Goal: Complete application form

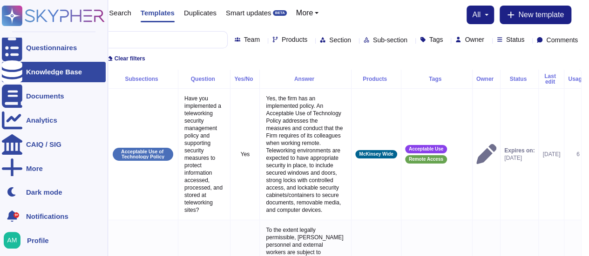
click at [20, 70] on div at bounding box center [12, 72] width 20 height 20
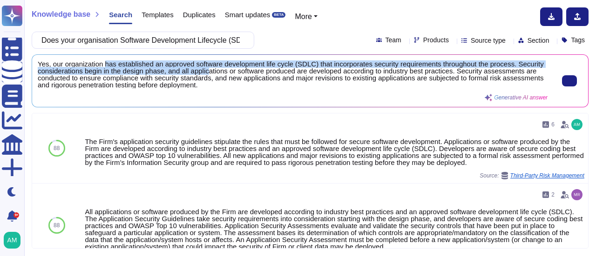
drag, startPoint x: 103, startPoint y: 63, endPoint x: 208, endPoint y: 68, distance: 104.8
click at [208, 68] on span "Yes, our organization has established an approved software development life cyc…" at bounding box center [293, 75] width 510 height 28
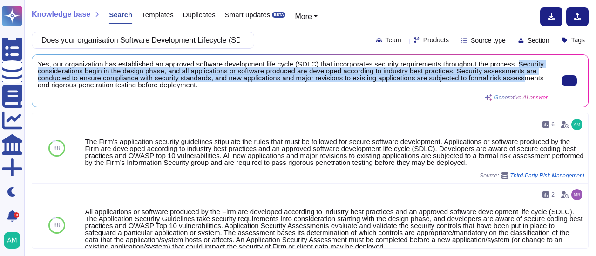
scroll to position [1, 0]
drag, startPoint x: 514, startPoint y: 64, endPoint x: 520, endPoint y: 85, distance: 22.4
click at [520, 85] on span "Yes, our organization has established an approved software development life cyc…" at bounding box center [293, 75] width 510 height 28
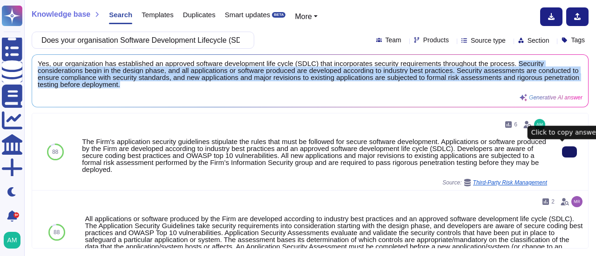
click at [562, 150] on button at bounding box center [569, 152] width 15 height 11
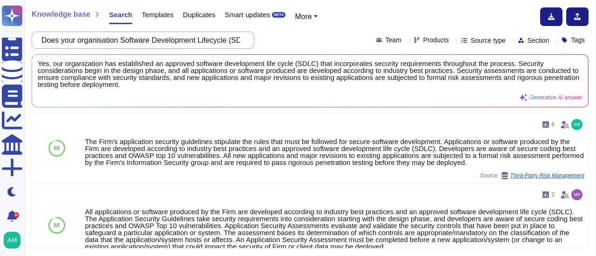
click at [186, 40] on input "Does your organisation Software Development Lifecycle (SDLC) lifecycle process …" at bounding box center [141, 40] width 208 height 16
paste input "verify code changes and patches in an UAT or Sandboxed environment before being…"
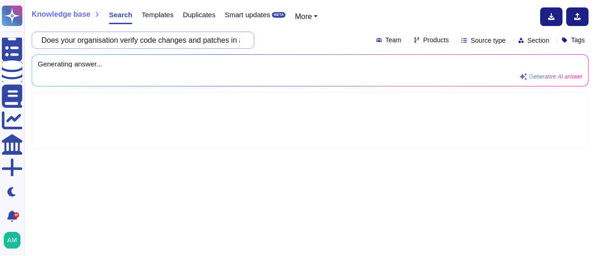
scroll to position [0, 289]
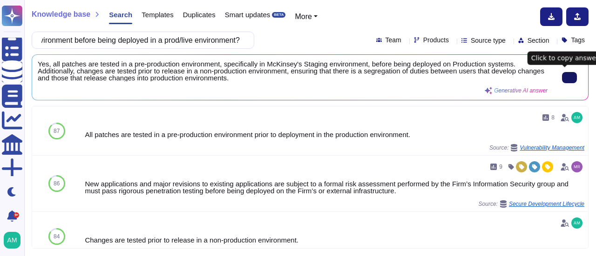
click at [569, 78] on icon at bounding box center [569, 78] width 0 height 0
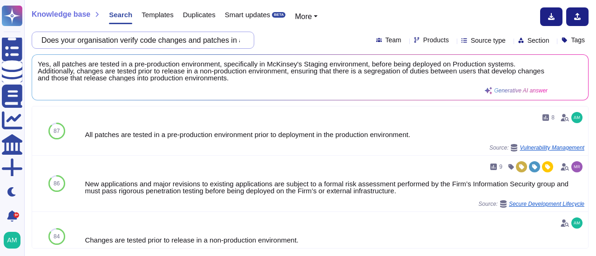
click at [115, 34] on input "Does your organisation verify code changes and patches in an UAT or Sandboxed e…" at bounding box center [141, 40] width 208 height 16
paste input "have a process for managing the use of Freeware (opensource, [PERSON_NAME] etc)…"
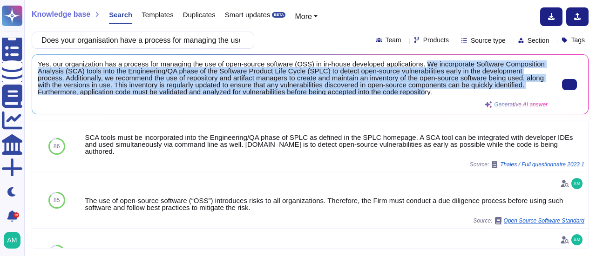
scroll to position [1, 0]
drag, startPoint x: 422, startPoint y: 63, endPoint x: 466, endPoint y: 95, distance: 55.0
click at [466, 95] on div "Yes, our organization has a process for managing the use of open-source softwar…" at bounding box center [293, 85] width 510 height 48
copy span "We incorporate Software Composition Analysis (SCA) tools into the Engineering/Q…"
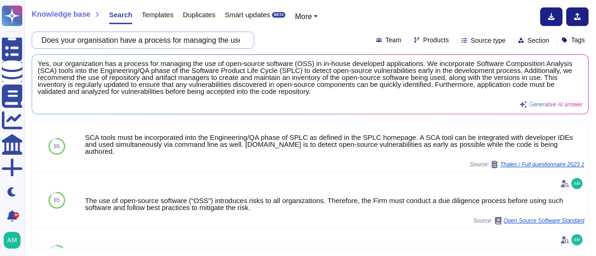
click at [176, 40] on input "Does your organisation have a process for managing the use of Freeware (opensou…" at bounding box center [141, 40] width 208 height 16
paste input "utilise tools to manage software development and version control"
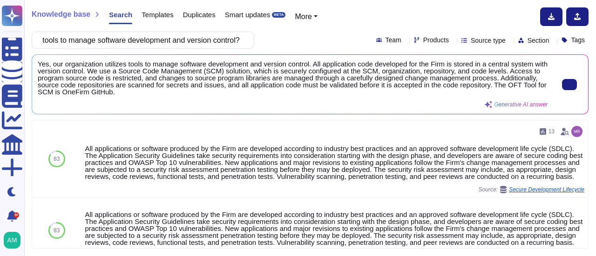
scroll to position [0, 0]
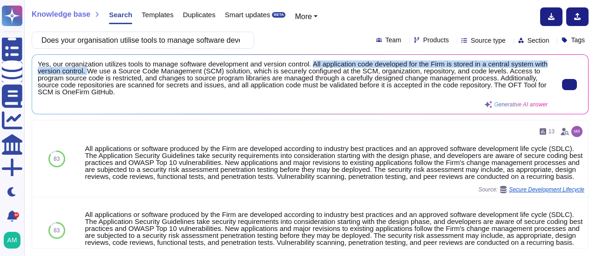
drag, startPoint x: 312, startPoint y: 62, endPoint x: 101, endPoint y: 72, distance: 210.6
click at [101, 72] on span "Yes, our organization utilizes tools to manage software development and version…" at bounding box center [293, 78] width 510 height 35
copy span "All application code developed for the Firm is stored in a central system with …"
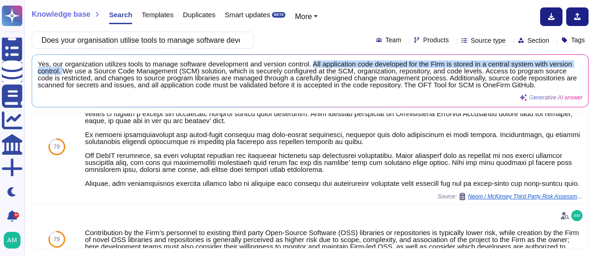
scroll to position [652, 0]
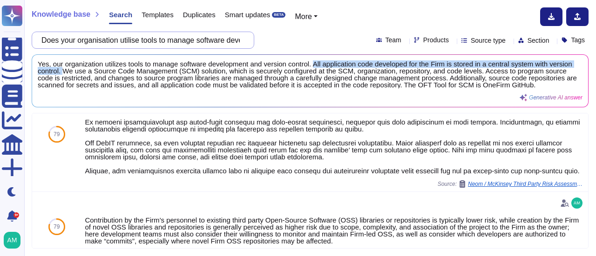
click at [194, 46] on input "Does your organisation utilise tools to manage software development and version…" at bounding box center [141, 40] width 208 height 16
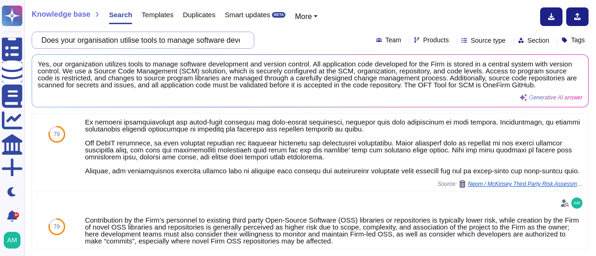
click at [194, 46] on input "Does your organisation utilise tools to manage software development and version…" at bounding box center [141, 40] width 208 height 16
paste input "scan and review the operational environment used to provide services to HSBC to…"
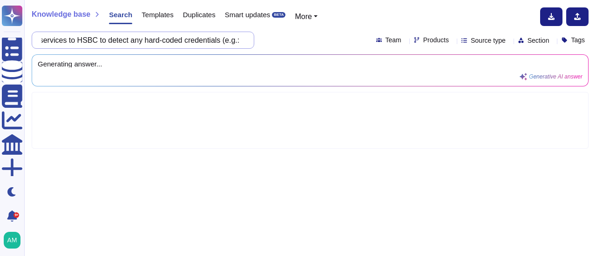
scroll to position [0, 367]
drag, startPoint x: 188, startPoint y: 44, endPoint x: 127, endPoint y: 46, distance: 61.0
click at [127, 46] on input "Does your organisation scan and review the operational environment used to prov…" at bounding box center [141, 40] width 208 height 16
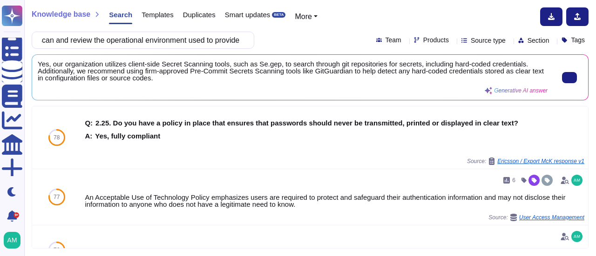
scroll to position [0, 0]
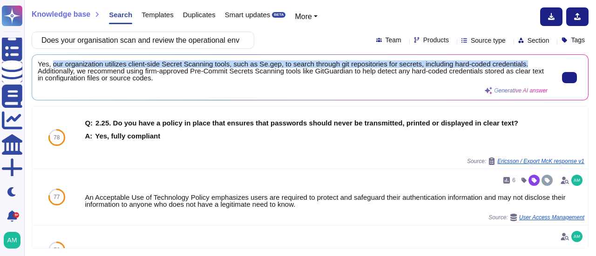
drag, startPoint x: 50, startPoint y: 65, endPoint x: 531, endPoint y: 63, distance: 480.3
click at [531, 63] on span "Yes, our organization utilizes client-side Secret Scanning tools, such as Se.ge…" at bounding box center [293, 71] width 510 height 21
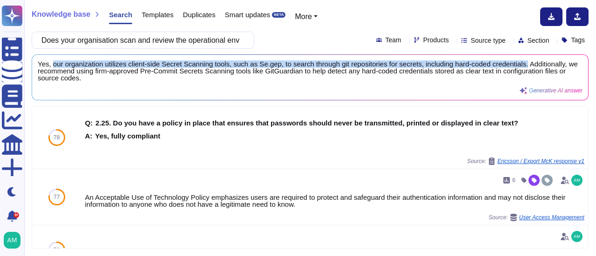
copy span "our organization utilizes client-side Secret Scanning tools, such as Se.gep, to…"
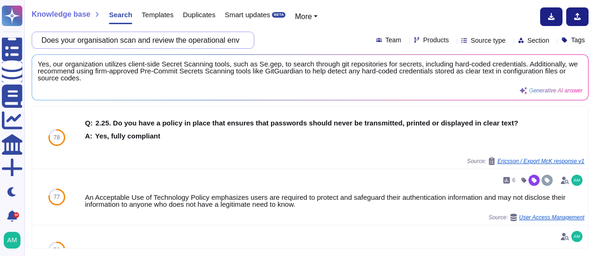
click at [224, 40] on input "Does your organisation scan and review the operational environment used to prov…" at bounding box center [141, 40] width 208 height 16
paste input "implement a process for managing and evaluating the security of your organisati…"
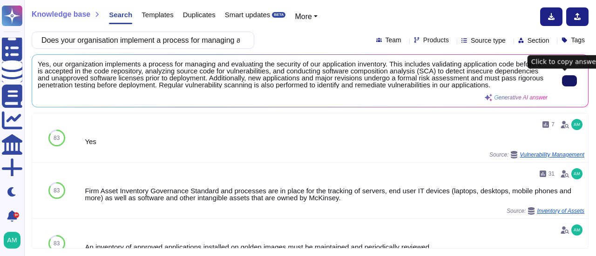
click at [562, 76] on button at bounding box center [569, 80] width 15 height 11
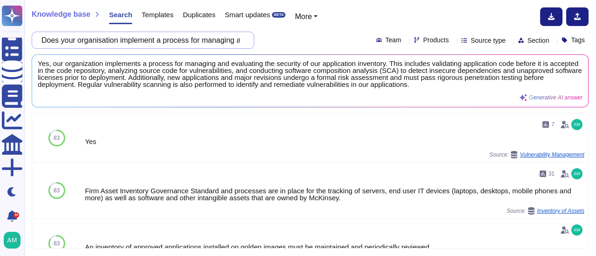
click at [153, 44] on input "Does your organisation implement a process for managing and evaluating the secu…" at bounding box center [141, 40] width 208 height 16
paste input "have a defined process implemented for developer access to manage temporarily e…"
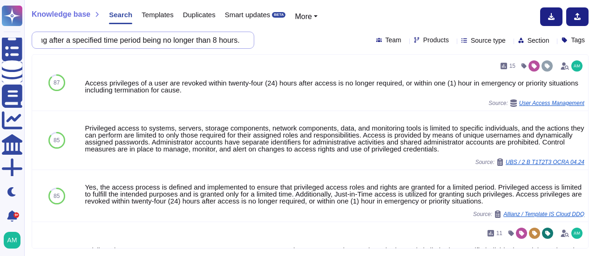
scroll to position [0, 0]
click at [203, 40] on input "Does your organisation have a defined process implemented for developer access …" at bounding box center [141, 40] width 208 height 16
paste input "process that adheres to secure coding practices when software is developed on t…"
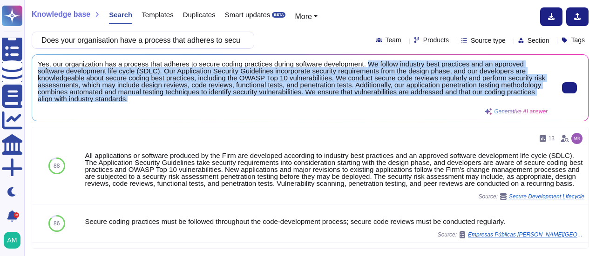
scroll to position [1, 0]
drag, startPoint x: 363, startPoint y: 65, endPoint x: 369, endPoint y: 103, distance: 38.6
click at [369, 103] on div "Yes, our organization has a process that adheres to secure coding practices dur…" at bounding box center [293, 88] width 510 height 55
copy span "We follow industry best practices and an approved software development life cyc…"
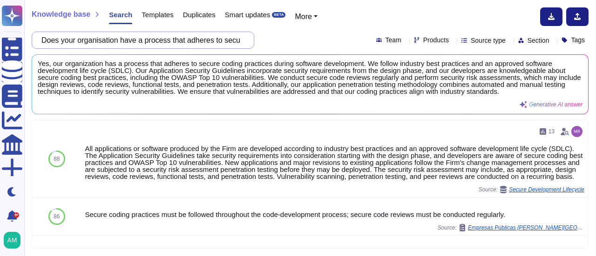
click at [122, 40] on input "Does your organisation have a process that adheres to secure coding practices w…" at bounding box center [141, 40] width 208 height 16
paste input "s Software Development Lifecycle (SDLC) require peer review and approval to rel…"
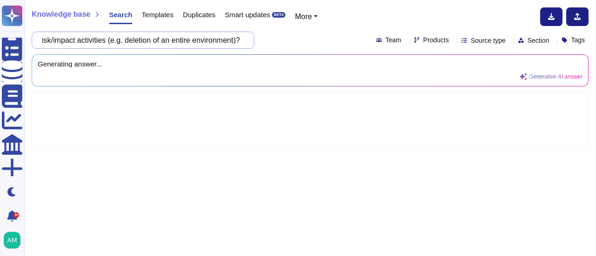
scroll to position [0, 0]
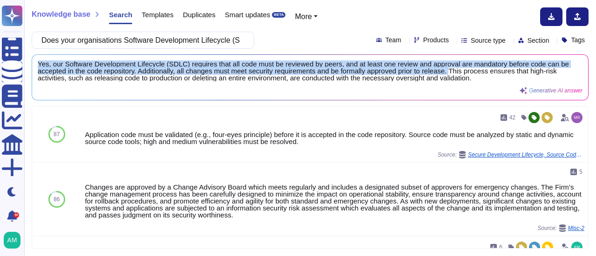
drag, startPoint x: 471, startPoint y: 69, endPoint x: 37, endPoint y: 61, distance: 434.3
click at [37, 61] on div "Yes, our Software Development Lifecycle (SDLC) requires that all code must be r…" at bounding box center [310, 77] width 556 height 45
copy span "Yes, our Software Development Lifecycle (SDLC) requires that all code must be r…"
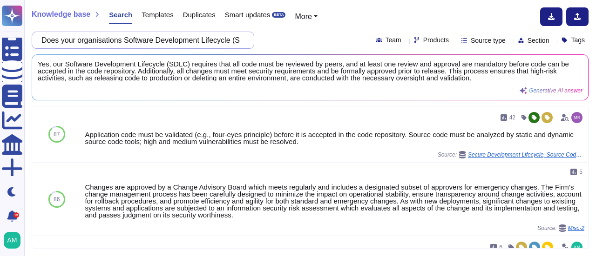
click at [196, 42] on input "Does your organisations Software Development Lifecycle (SDLC) require peer revi…" at bounding box center [141, 40] width 208 height 16
paste input "'s application security testing cover the following items, when applications ar…"
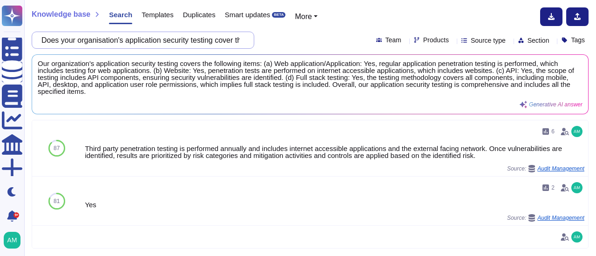
click at [142, 43] on input "Does your organisation's application security testing cover the following items…" at bounding box center [141, 40] width 208 height 16
paste input "have a process in place to ensure any HSBC production data used for testing is …"
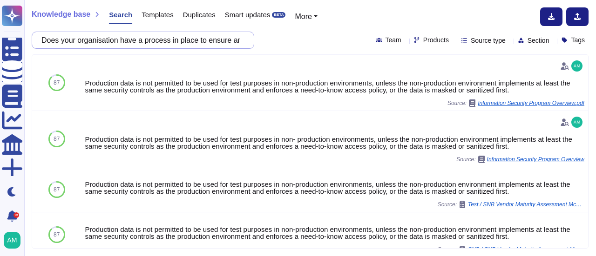
click at [226, 38] on input "Does your organisation have a process in place to ensure any HSBC production da…" at bounding box center [141, 40] width 208 height 16
paste input "defined process to ensure separation of duties between access and roles assigne…"
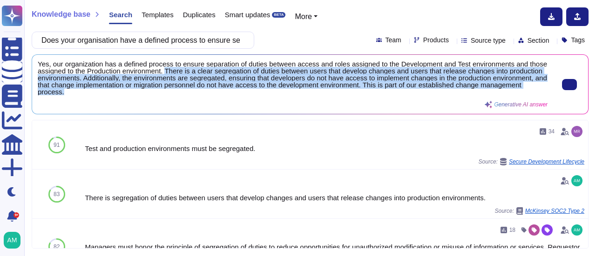
scroll to position [1, 0]
drag, startPoint x: 184, startPoint y: 71, endPoint x: 194, endPoint y: 92, distance: 22.9
click at [194, 92] on span "Yes, our organization has a defined process to ensure separation of duties betw…" at bounding box center [293, 78] width 510 height 35
copy span "There is a clear segregation of duties between users that develop changes and u…"
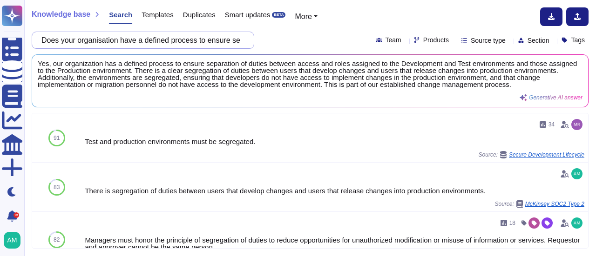
click at [193, 36] on input "Does your organisation have a defined process to ensure separation of duties be…" at bounding box center [141, 40] width 208 height 16
paste input "n established Cyber Security Incident management procedure with defined roles a…"
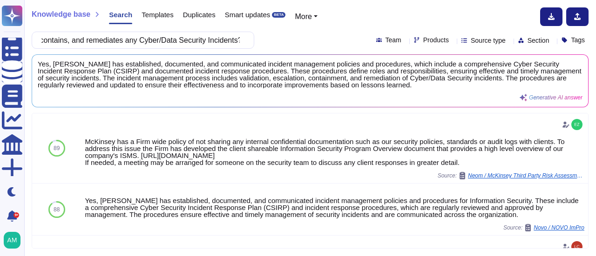
scroll to position [0, 0]
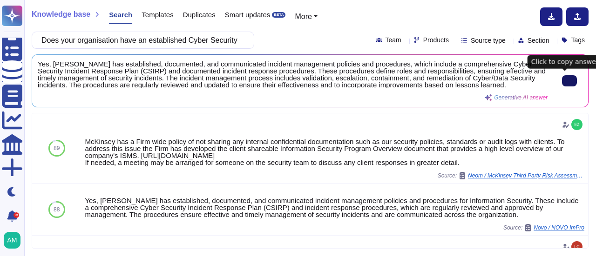
click at [569, 81] on icon at bounding box center [569, 81] width 0 height 0
click at [204, 40] on input "Does your organisation have an established Cyber Security Incident management p…" at bounding box center [141, 40] width 208 height 16
click at [203, 40] on input "Does your organisation have an established Cyber Security Incident management p…" at bounding box center [141, 40] width 208 height 16
paste input "maintain documentation on any incidents / events (issues, notifications, outcom…"
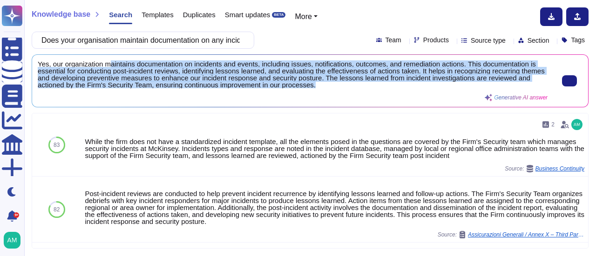
scroll to position [1, 0]
drag, startPoint x: 110, startPoint y: 63, endPoint x: 340, endPoint y: 88, distance: 231.7
click at [340, 88] on span "Yes, our organization maintains documentation on incidents and events, includin…" at bounding box center [293, 75] width 510 height 28
copy span "aintains documentation on incidents and events, including issues, notifications…"
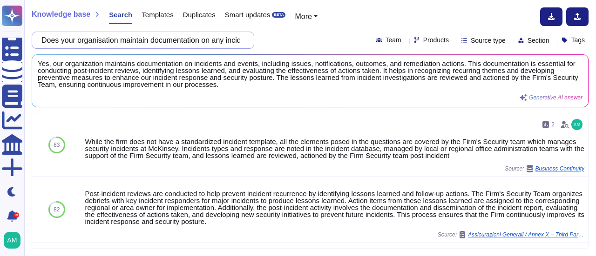
click at [175, 44] on input "Does your organisation maintain documentation on any incidents / events (issues…" at bounding box center [141, 40] width 208 height 16
paste input "an IT Disaster Recovery Plan that includes but not limited to:"
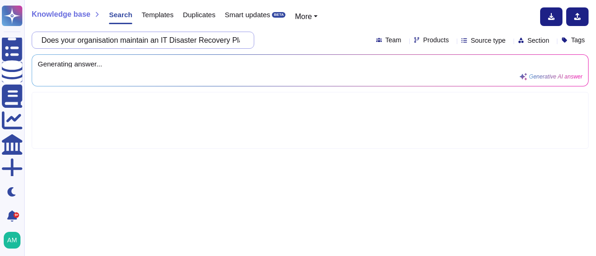
scroll to position [0, 116]
drag, startPoint x: 137, startPoint y: 42, endPoint x: 448, endPoint y: 12, distance: 312.4
click at [448, 12] on div "Knowledge base Search Templates Duplicates Smart updates BETA More Does your or…" at bounding box center [310, 128] width 572 height 256
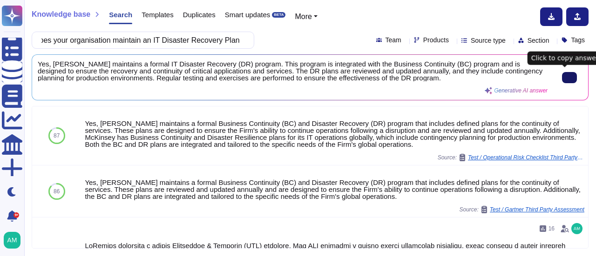
scroll to position [0, 0]
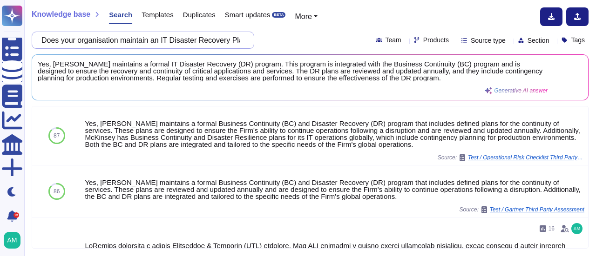
click at [132, 46] on input "Does your organisation maintain an IT Disaster Recovery Plan" at bounding box center [141, 40] width 208 height 16
paste input "Has your organisation tested the IT Disaster Recovery Plan within the past 12 m…"
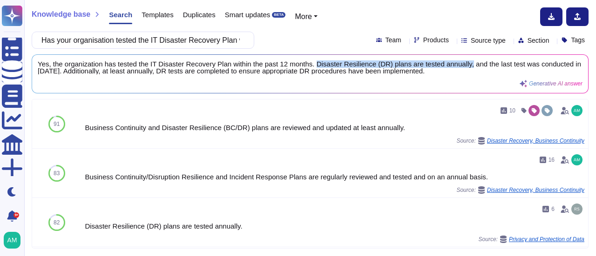
drag, startPoint x: 310, startPoint y: 66, endPoint x: 462, endPoint y: 59, distance: 151.4
click at [462, 59] on div "Yes, the organization has tested the IT Disaster Recovery Plan within the past …" at bounding box center [310, 74] width 556 height 38
copy span "Disaster Resilience (DR) plans are tested annually,"
click at [221, 43] on input "Has your organisation tested the IT Disaster Recovery Plan within the past 12 m…" at bounding box center [141, 40] width 208 height 16
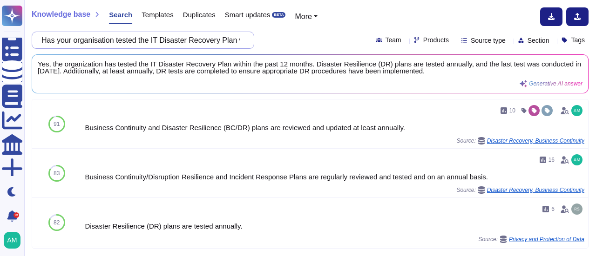
click at [221, 43] on input "Has your organisation tested the IT Disaster Recovery Plan within the past 12 m…" at bounding box center [141, 40] width 208 height 16
paste input "Does your organisation have a formal process to ensure HSBC and / or HSBC custo…"
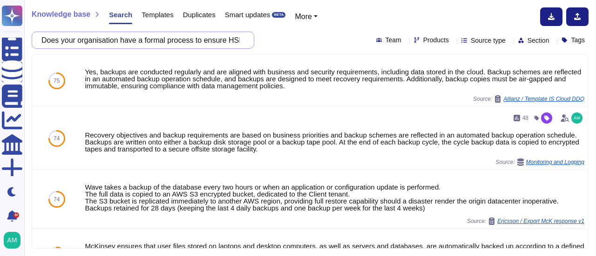
click at [188, 40] on input "Does your organisation have a formal process to ensure HSBC and / or HSBC custo…" at bounding box center [141, 40] width 208 height 16
paste input "monitor your third party service providers for Cyber security events including …"
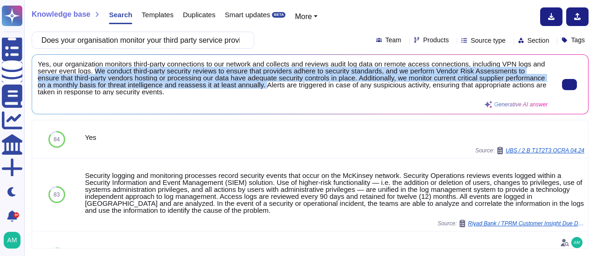
drag, startPoint x: 108, startPoint y: 70, endPoint x: 307, endPoint y: 85, distance: 200.2
click at [307, 85] on span "Yes, our organization monitors third-party connections to our network and colle…" at bounding box center [293, 78] width 510 height 35
copy span "We conduct third-party security reviews to ensure that providers adhere to secu…"
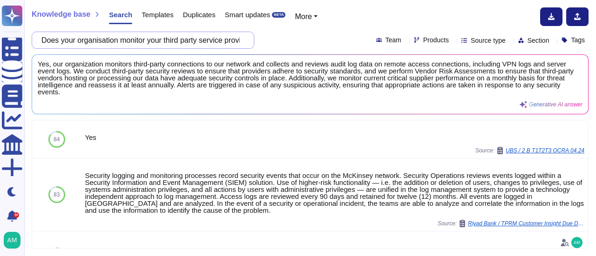
click at [194, 40] on input "Does your organisation monitor your third party service providers for Cyber sec…" at bounding box center [141, 40] width 208 height 16
paste input "have a contract or service agreement with third party service providers that in…"
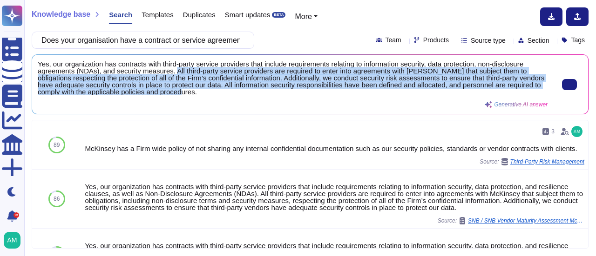
scroll to position [1, 0]
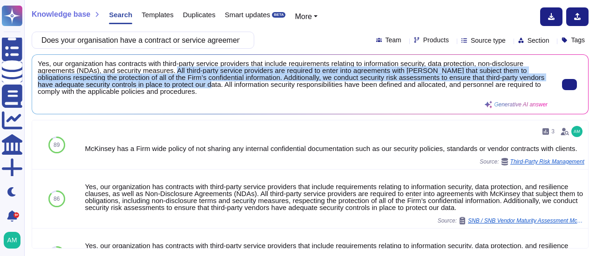
drag, startPoint x: 174, startPoint y: 71, endPoint x: 210, endPoint y: 84, distance: 39.0
click at [210, 84] on span "Yes, our organization has contracts with third-party service providers that inc…" at bounding box center [293, 78] width 510 height 35
copy span "All third-party service providers are required to enter into agreements with [P…"
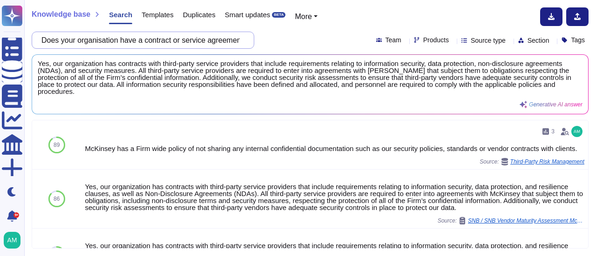
click at [142, 44] on input "Does your organisation have a contract or service agreement with third party se…" at bounding box center [141, 40] width 208 height 16
paste input "'s cyber third party security assessment process include the requirement for re…"
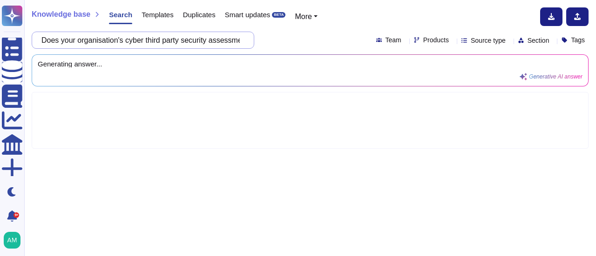
scroll to position [0, 603]
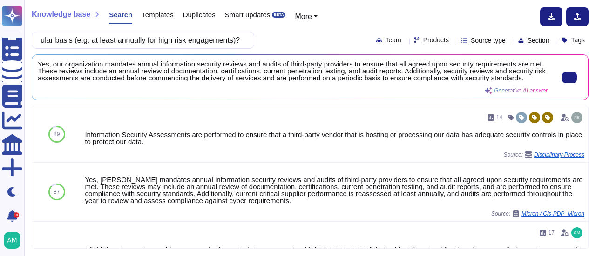
click at [52, 72] on span "Yes, our organization mandates annual information security reviews and audits o…" at bounding box center [293, 71] width 510 height 21
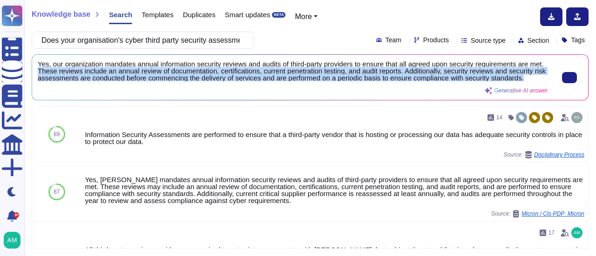
scroll to position [1, 0]
drag, startPoint x: 54, startPoint y: 70, endPoint x: 396, endPoint y: 82, distance: 341.8
click at [396, 81] on span "Yes, our organization mandates annual information security reviews and audits o…" at bounding box center [293, 71] width 510 height 21
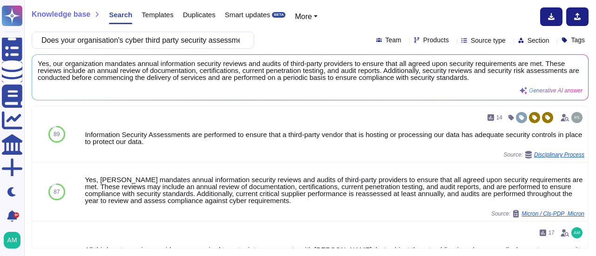
click at [139, 48] on div "Does your organisation's cyber third party security assessment process include …" at bounding box center [143, 40] width 222 height 17
click at [144, 40] on input "Does your organisation's cyber third party security assessment process include …" at bounding box center [141, 40] width 208 height 16
paste input "have a standard cyber legal/commercial agreement for third parties involved in …"
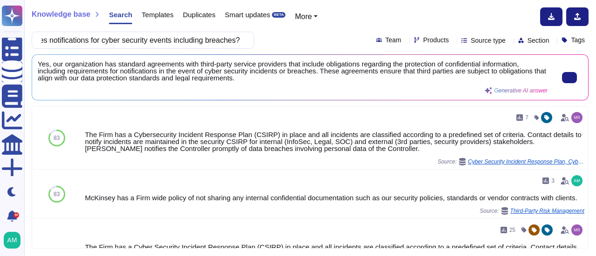
scroll to position [0, 0]
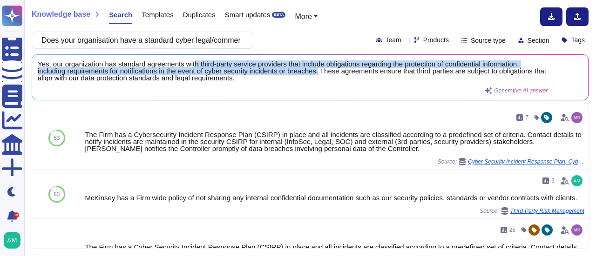
drag, startPoint x: 318, startPoint y: 70, endPoint x: 201, endPoint y: 67, distance: 117.3
click at [201, 67] on span "Yes, our organization has standard agreements with third-party service provider…" at bounding box center [293, 71] width 510 height 21
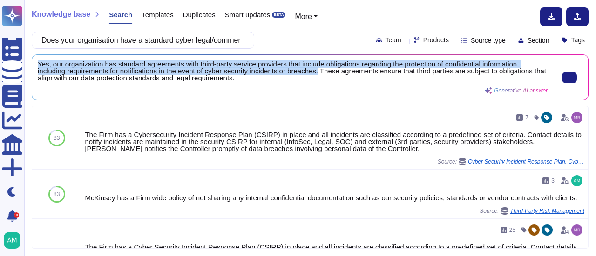
drag, startPoint x: 319, startPoint y: 70, endPoint x: 38, endPoint y: 64, distance: 281.2
click at [38, 64] on span "Yes, our organization has standard agreements with third-party service provider…" at bounding box center [293, 71] width 510 height 21
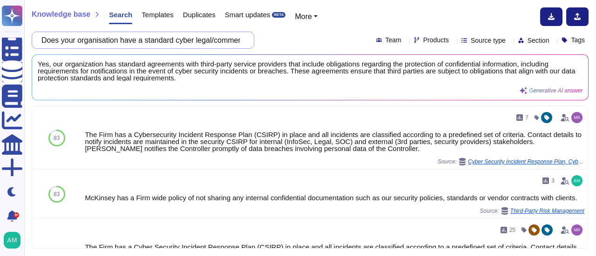
click at [186, 42] on input "Does your organisation have a standard cyber legal/commercial agreement for thi…" at bounding box center [141, 40] width 208 height 16
paste input "If your organisation hosts, processes or transfers HSBC or HSBC customer data d…"
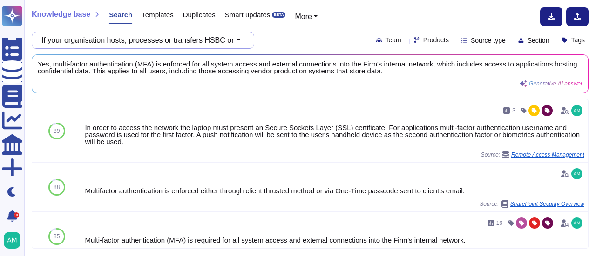
click at [215, 40] on input "If your organisation hosts, processes or transfers HSBC or HSBC customer data d…" at bounding box center [141, 40] width 208 height 16
paste input "Does your organisation restrict servers or workstations from connecting to more…"
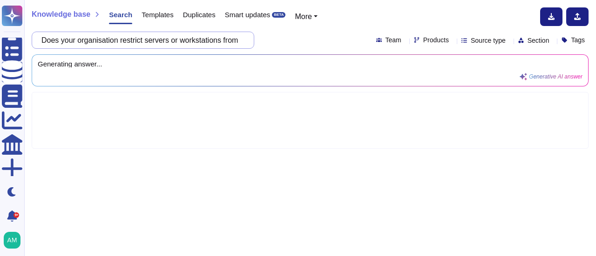
scroll to position [0, 208]
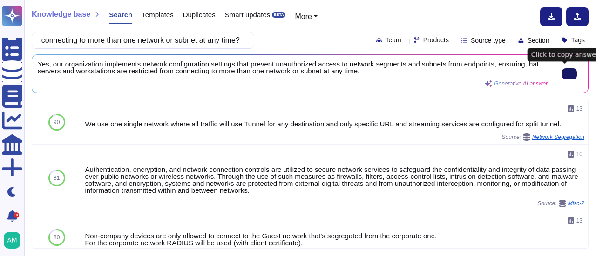
click at [569, 74] on icon at bounding box center [569, 74] width 0 height 0
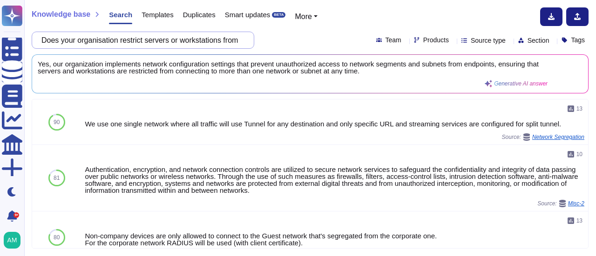
click at [133, 43] on input "Does your organisation restrict servers or workstations from connecting to more…" at bounding box center [141, 40] width 208 height 16
paste input "define the following roles and responsibilities with your cloud service provide…"
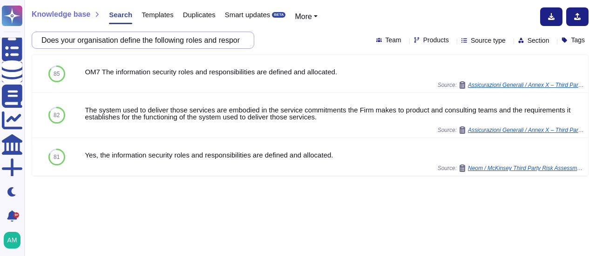
click at [179, 40] on input "Does your organisation define the following roles and responsibilities with you…" at bounding box center [141, 40] width 208 height 16
paste input "If your organisation uses any cloud hosting or externally facing data storage, …"
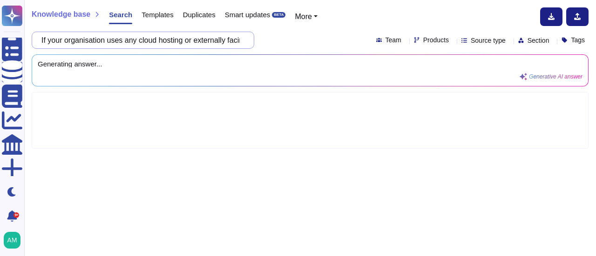
scroll to position [0, 765]
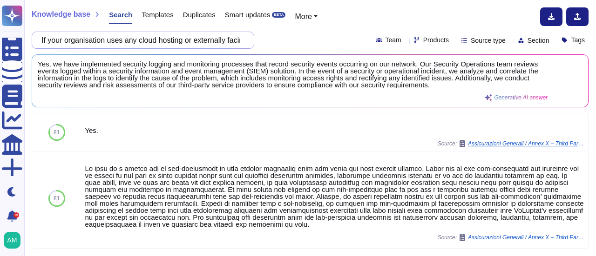
click at [190, 42] on input "If your organisation uses any cloud hosting or externally facing data storage, …" at bounding box center [141, 40] width 208 height 16
paste input "For public-facing web applications does you organisation ensure new threats and…"
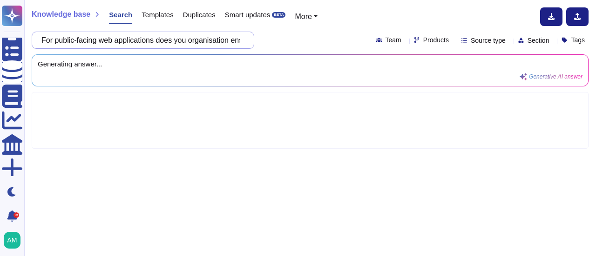
scroll to position [0, 493]
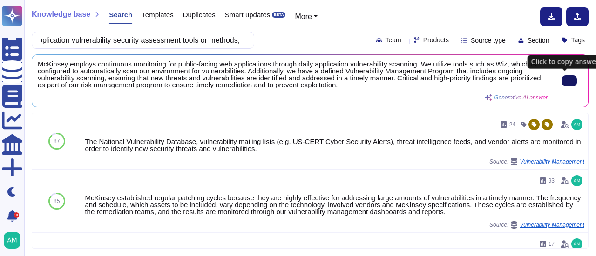
click at [570, 81] on button at bounding box center [569, 80] width 15 height 11
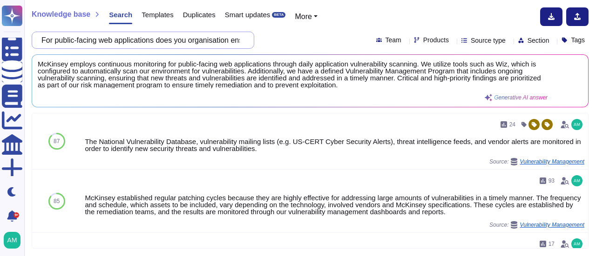
click at [219, 40] on input "For public-facing web applications does you organisation ensure new threats and…" at bounding box center [141, 40] width 208 height 16
paste input "an automated technical solution is deployed that continually detects and preven…"
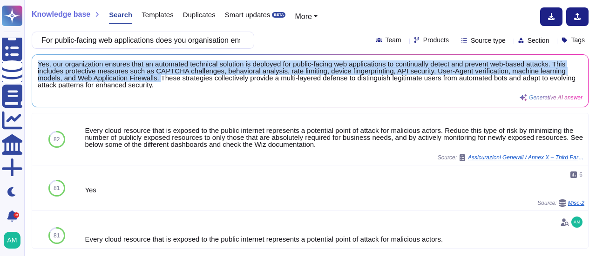
drag, startPoint x: 252, startPoint y: 80, endPoint x: 25, endPoint y: 63, distance: 227.7
click at [25, 63] on div "Knowledge base Search Templates Duplicates Smart updates BETA More For public-f…" at bounding box center [310, 128] width 572 height 256
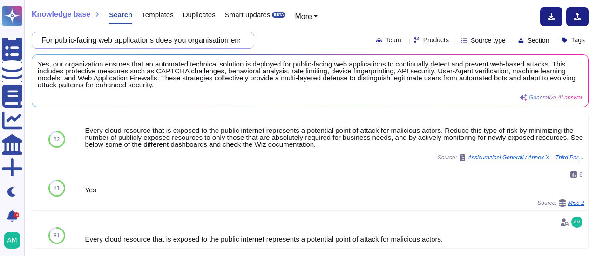
click at [192, 40] on input "For public-facing web applications does you organisation ensure an automated te…" at bounding box center [141, 40] width 208 height 16
paste input "Does your organisation have an independent function (e.g. internal audit) for e…"
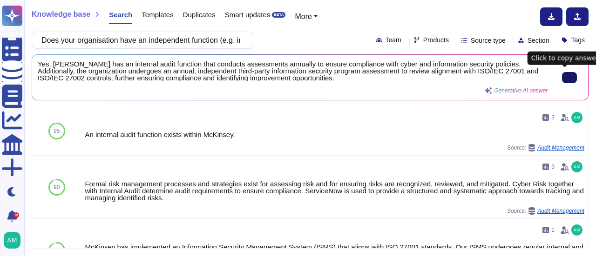
click at [567, 81] on button at bounding box center [569, 77] width 15 height 11
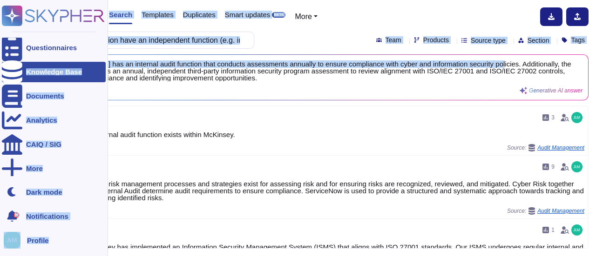
drag, startPoint x: 488, startPoint y: 63, endPoint x: 18, endPoint y: 68, distance: 470.1
click at [19, 68] on div "Questionnaires Knowledge Base Documents Analytics CAIQ / SIG More Dark mode 9+ …" at bounding box center [298, 128] width 596 height 256
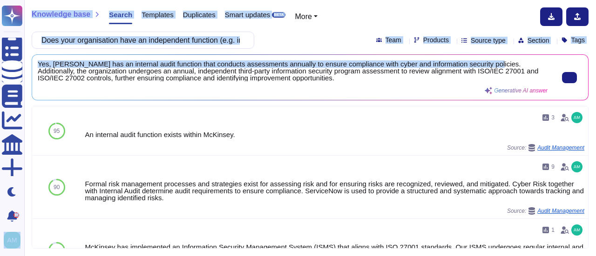
click at [303, 63] on span "Yes, [PERSON_NAME] has an internal audit function that conducts assessments ann…" at bounding box center [293, 71] width 510 height 21
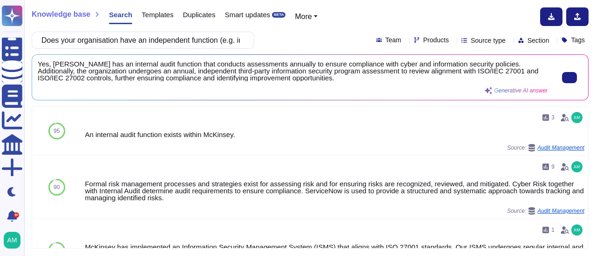
click at [303, 61] on span "Yes, [PERSON_NAME] has an internal audit function that conducts assessments ann…" at bounding box center [293, 71] width 510 height 21
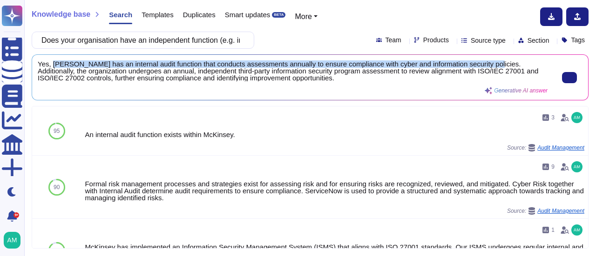
drag, startPoint x: 487, startPoint y: 64, endPoint x: 53, endPoint y: 68, distance: 434.2
click at [53, 68] on span "Yes, [PERSON_NAME] has an internal audit function that conducts assessments ann…" at bounding box center [293, 71] width 510 height 21
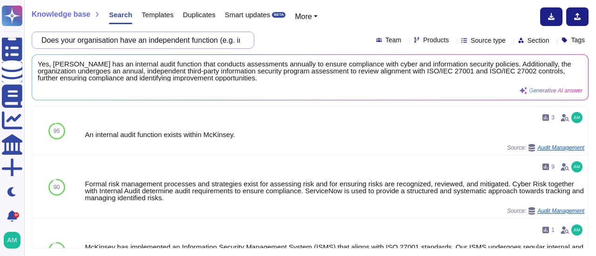
click at [191, 47] on input "Does your organisation have an independent function (e.g. internal audit) for e…" at bounding box center [141, 40] width 208 height 16
click at [192, 47] on input "Does your organisation have an independent function (e.g. internal audit) for e…" at bounding box center [141, 40] width 208 height 16
paste input "ensure that HSBC data is not shared, disclosed, or made accessible to any other…"
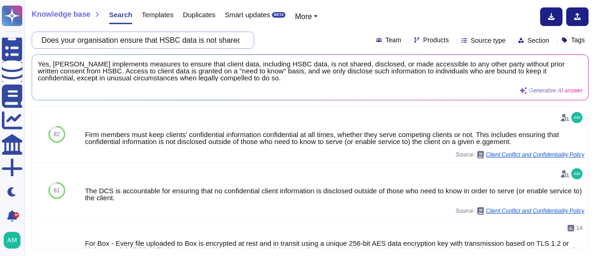
click at [187, 43] on input "Does your organisation ensure that HSBC data is not shared, disclosed, or made …" at bounding box center [141, 40] width 208 height 16
paste input "conduct employee cyber security awareness training and awareness exercises to i…"
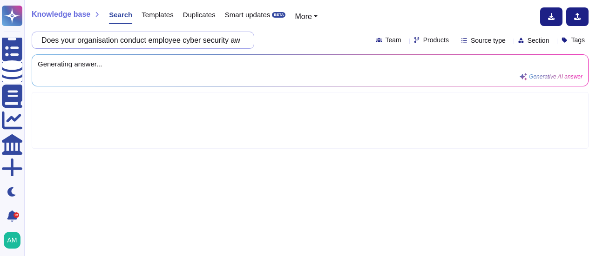
scroll to position [0, 335]
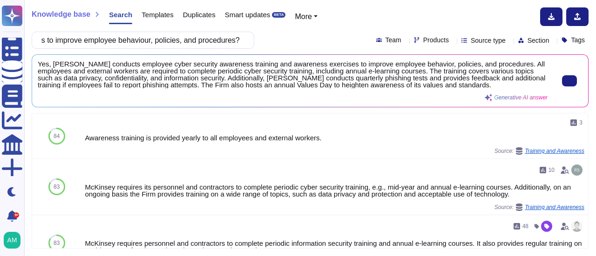
type input "Does your organisation conduct employee cyber security awareness training and a…"
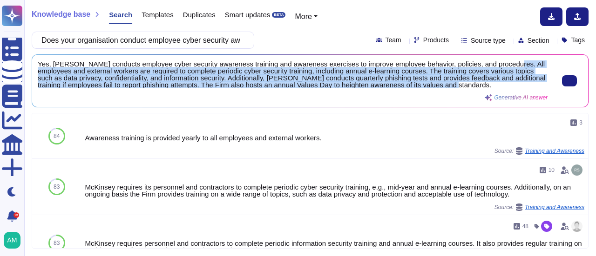
scroll to position [1, 0]
drag, startPoint x: 500, startPoint y: 62, endPoint x: 495, endPoint y: 86, distance: 24.7
click at [495, 86] on span "Yes, [PERSON_NAME] conducts employee cyber security awareness training and awar…" at bounding box center [293, 75] width 510 height 28
